Goal: Navigation & Orientation: Find specific page/section

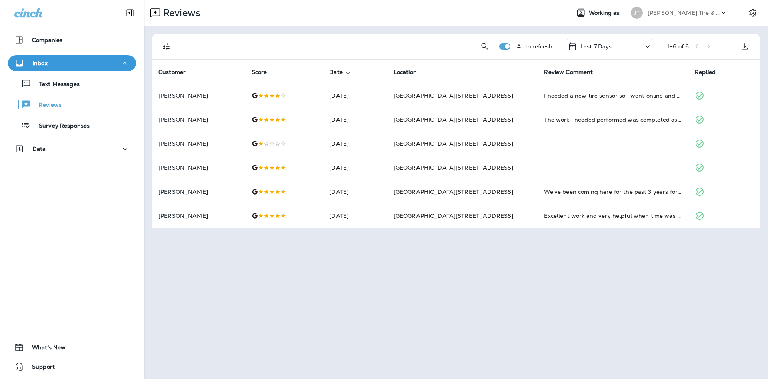
click at [91, 92] on div "Text Messages Reviews Survey Responses" at bounding box center [72, 102] width 128 height 62
click at [91, 88] on div "Text Messages" at bounding box center [72, 84] width 122 height 12
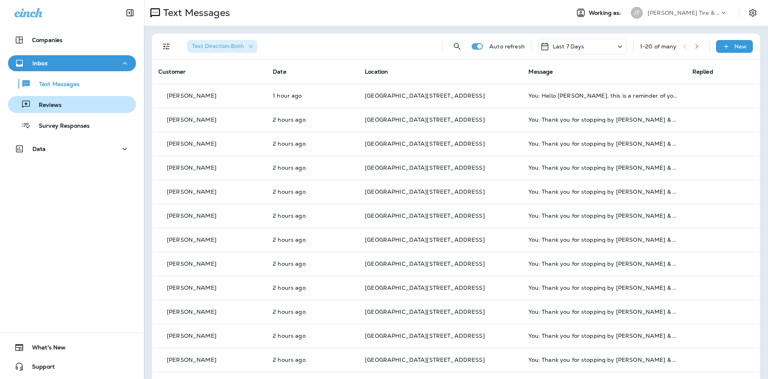
click at [114, 108] on div "Reviews" at bounding box center [72, 104] width 122 height 12
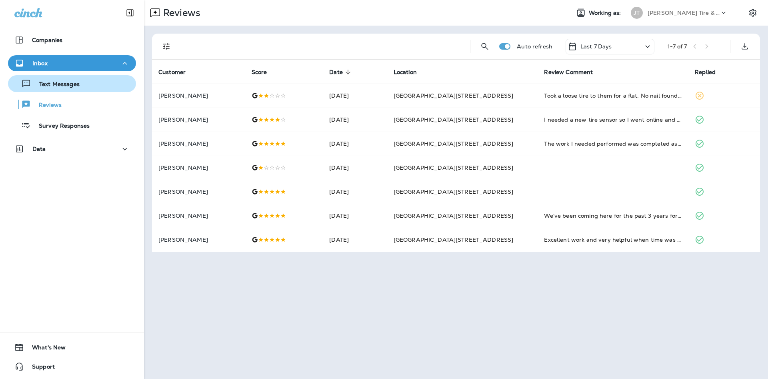
click at [121, 85] on div "Text Messages" at bounding box center [72, 84] width 122 height 12
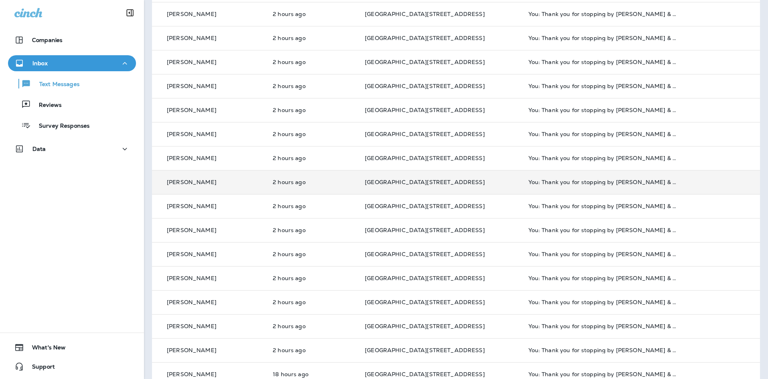
scroll to position [193, 0]
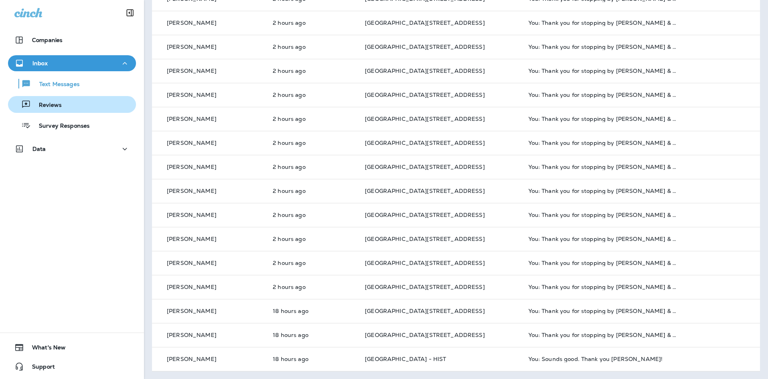
click at [84, 103] on div "Reviews" at bounding box center [72, 104] width 122 height 12
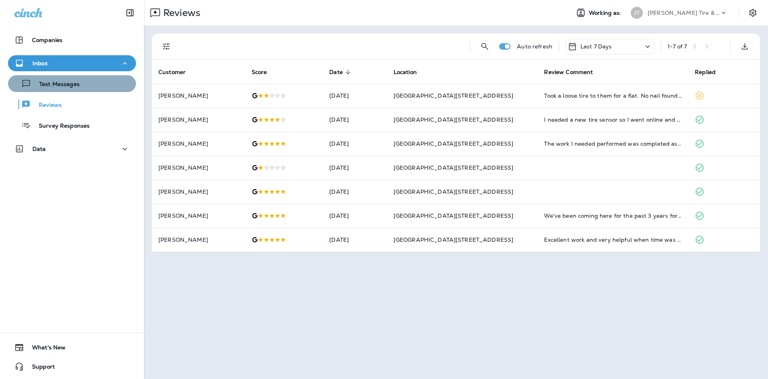
click at [88, 89] on div "Text Messages" at bounding box center [72, 84] width 122 height 12
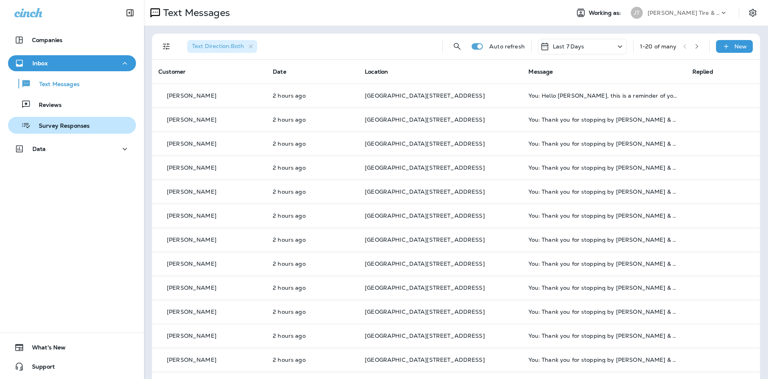
click at [123, 128] on div "Survey Responses" at bounding box center [72, 125] width 122 height 12
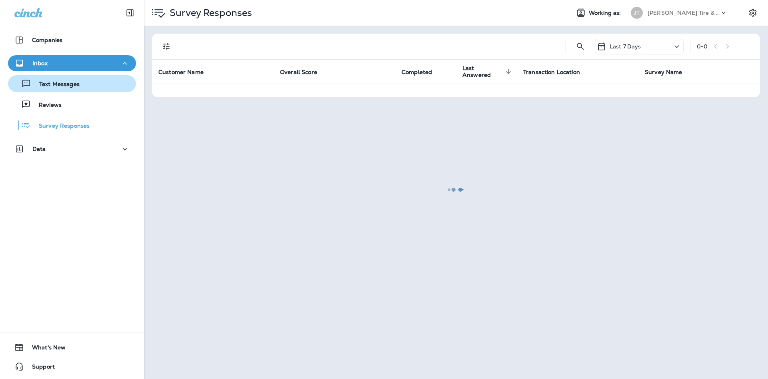
click at [115, 88] on div "Text Messages" at bounding box center [72, 84] width 122 height 12
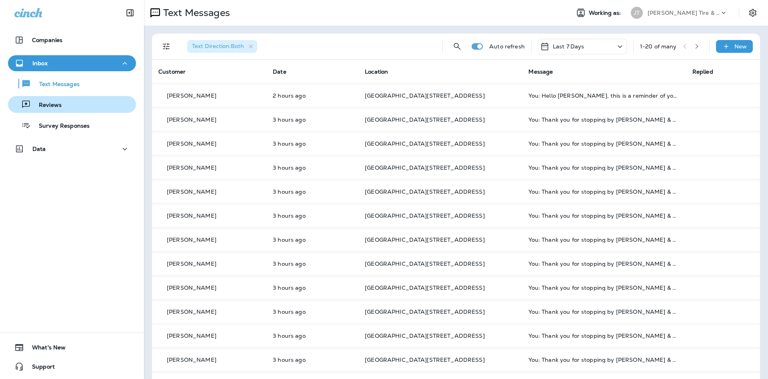
click at [75, 98] on button "Reviews" at bounding box center [72, 104] width 128 height 17
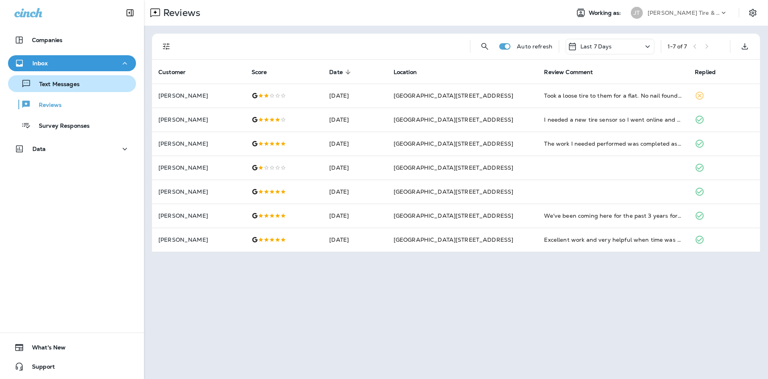
click at [100, 86] on div "Text Messages" at bounding box center [72, 84] width 122 height 12
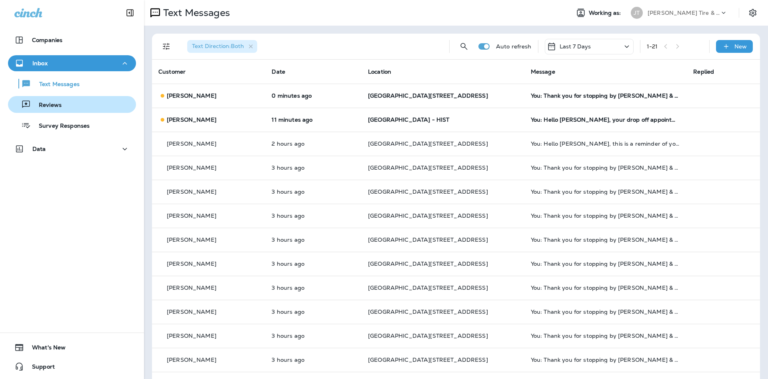
click at [64, 101] on div "Reviews" at bounding box center [72, 104] width 122 height 12
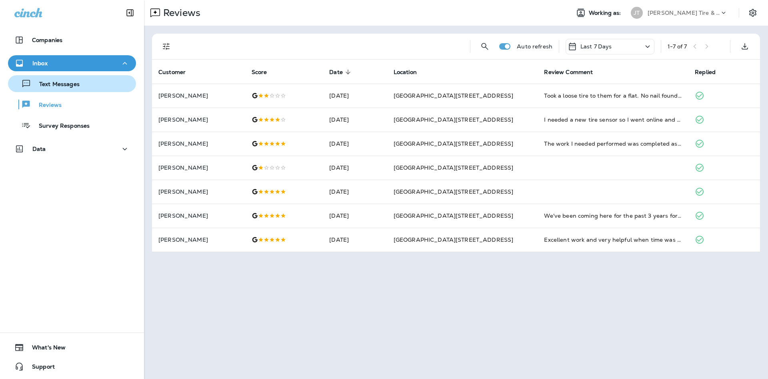
click at [99, 78] on div "Text Messages" at bounding box center [72, 84] width 122 height 12
